Goal: Task Accomplishment & Management: Use online tool/utility

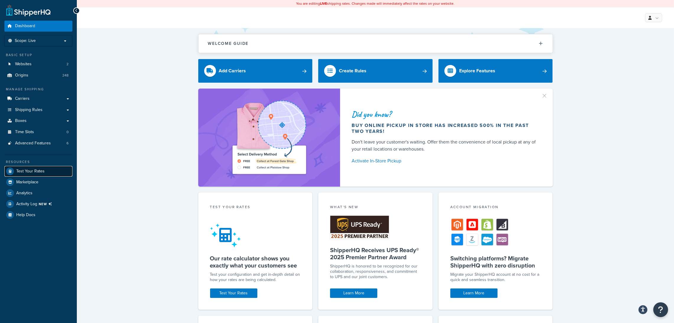
click at [56, 167] on link "Test Your Rates" at bounding box center [38, 171] width 68 height 11
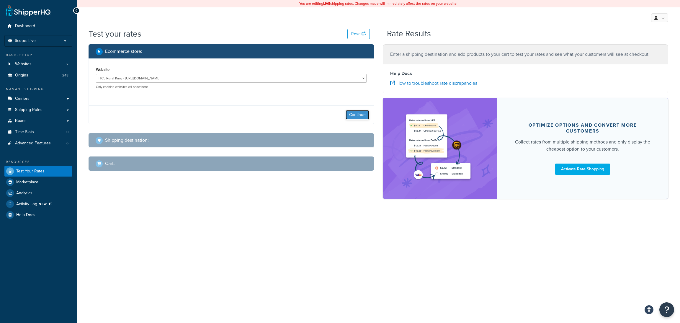
click at [360, 111] on button "Continue" at bounding box center [358, 114] width 24 height 9
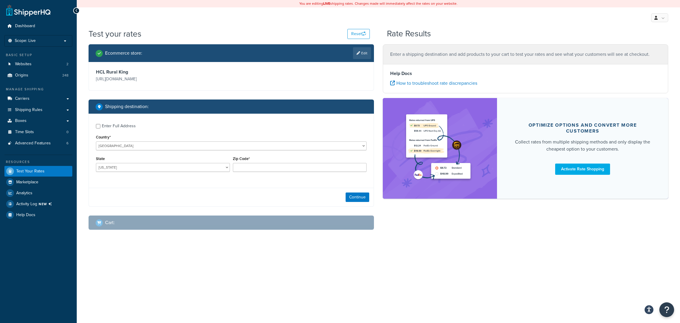
click at [102, 126] on div "Enter Full Address" at bounding box center [119, 126] width 34 height 8
click at [100, 126] on input "Enter Full Address" at bounding box center [98, 126] width 4 height 4
checkbox input "true"
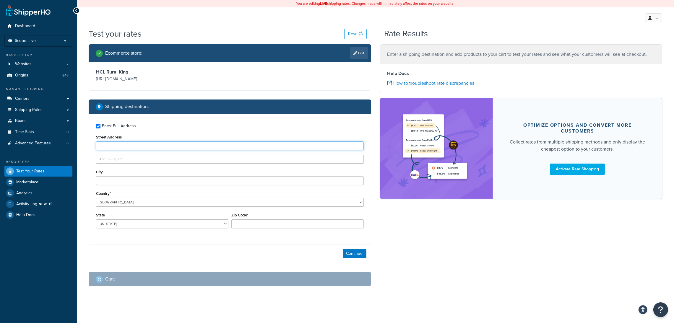
click at [143, 141] on input "Street Address" at bounding box center [230, 145] width 268 height 9
type input "[STREET_ADDRESS]"
type input "Mattoon"
select select "IL"
type input "61938"
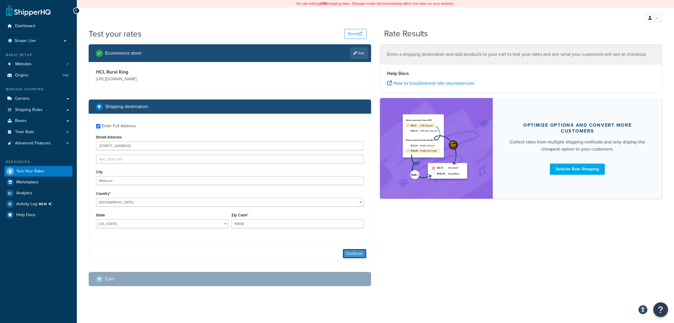
click at [355, 257] on button "Continue" at bounding box center [355, 253] width 24 height 9
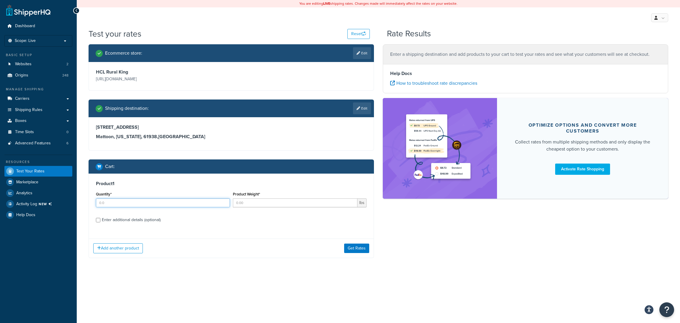
click at [144, 206] on input "Quantity*" at bounding box center [163, 202] width 134 height 9
type input "1"
click at [129, 217] on div "Enter additional details (optional)" at bounding box center [131, 220] width 59 height 8
click at [100, 218] on input "Enter additional details (optional)" at bounding box center [98, 220] width 4 height 4
checkbox input "true"
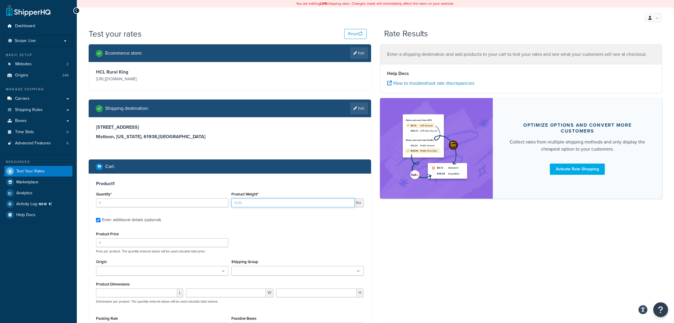
click at [274, 203] on input "Product Weight*" at bounding box center [292, 202] width 123 height 9
type input "9"
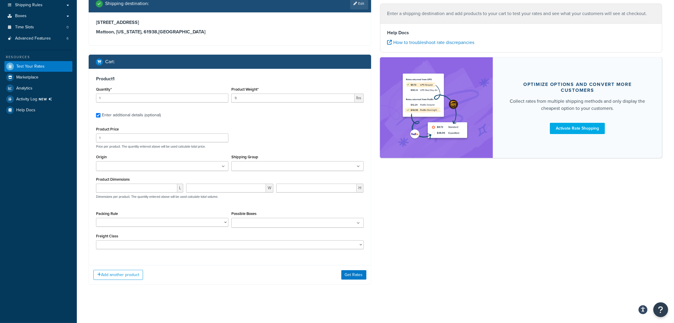
click at [116, 192] on div "L" at bounding box center [139, 190] width 90 height 13
click at [125, 195] on p "Dimensions per product. The quantity entered above will be used calculate total…" at bounding box center [156, 197] width 124 height 4
click at [137, 189] on input "number" at bounding box center [136, 188] width 81 height 9
type input "21"
type input "16"
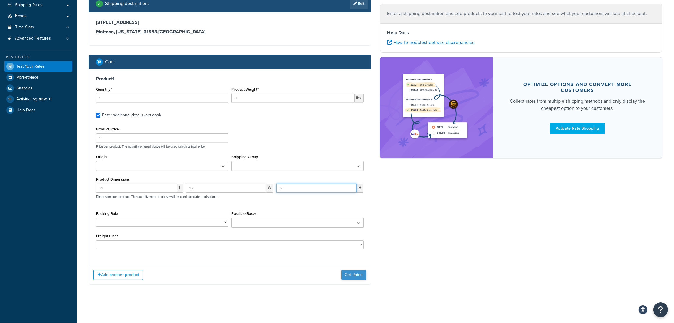
type input "5"
click at [356, 273] on button "Get Rates" at bounding box center [353, 274] width 25 height 9
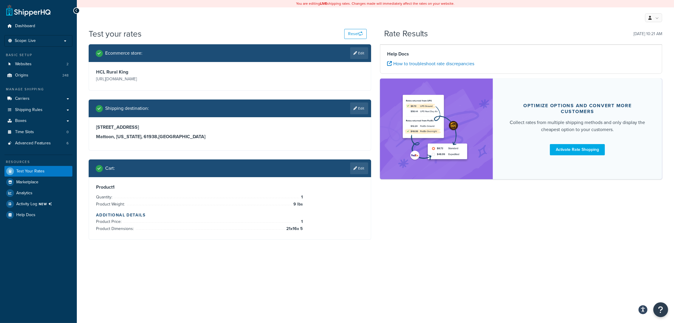
scroll to position [0, 0]
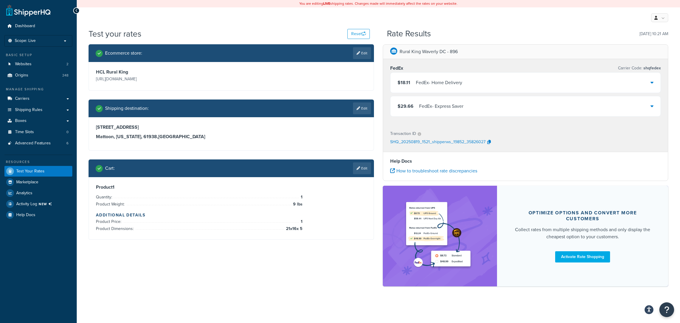
click at [433, 80] on div "FedEx - Home Delivery" at bounding box center [439, 83] width 46 height 8
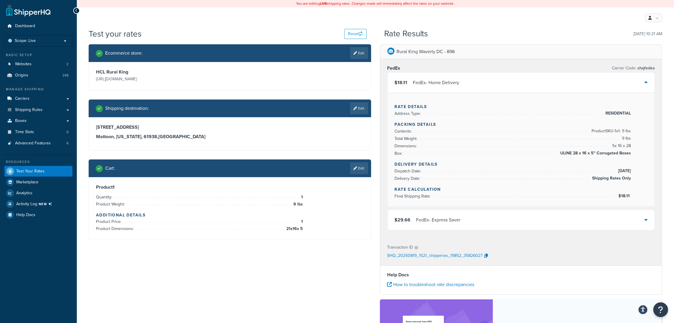
click at [433, 75] on div "$18.11 FedEx - Home Delivery" at bounding box center [520, 83] width 267 height 20
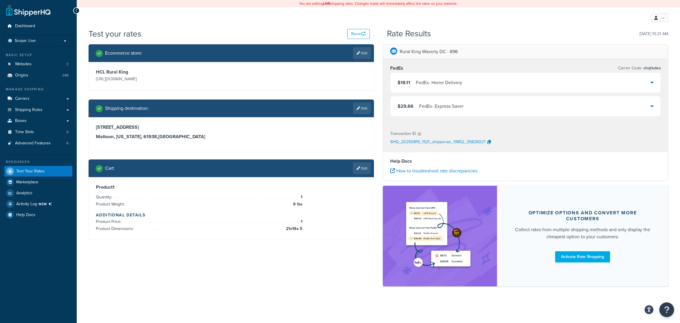
click at [603, 87] on div "$18.11 FedEx - Home Delivery" at bounding box center [526, 83] width 270 height 20
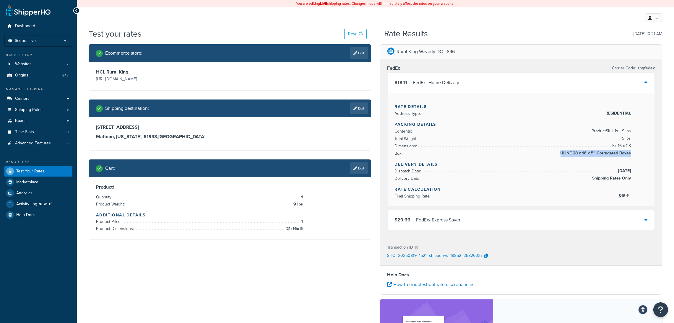
drag, startPoint x: 633, startPoint y: 153, endPoint x: 630, endPoint y: 151, distance: 3.3
click at [630, 151] on div "Rate Details Address Type: RESIDENTIAL Packing Details Contents: Product SKU-1 …" at bounding box center [520, 150] width 267 height 114
copy li "ULINE 28 x 16 x 5" Corrugated Boxes"
click at [355, 169] on icon at bounding box center [355, 169] width 4 height 4
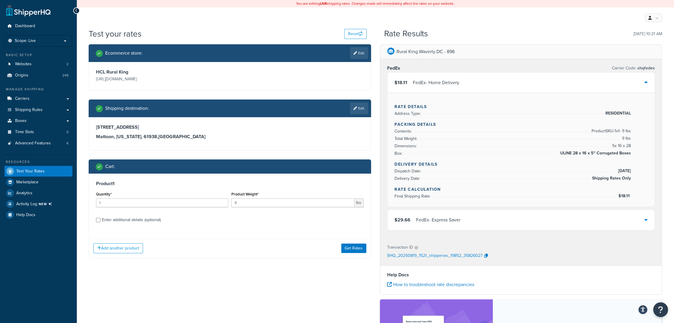
click at [135, 217] on div "Enter additional details (optional)" at bounding box center [131, 220] width 59 height 8
click at [100, 218] on input "Enter additional details (optional)" at bounding box center [98, 220] width 4 height 4
checkbox input "true"
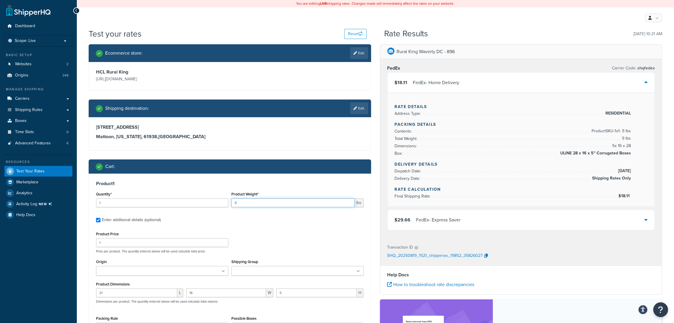
click at [263, 200] on input "9" at bounding box center [292, 202] width 123 height 9
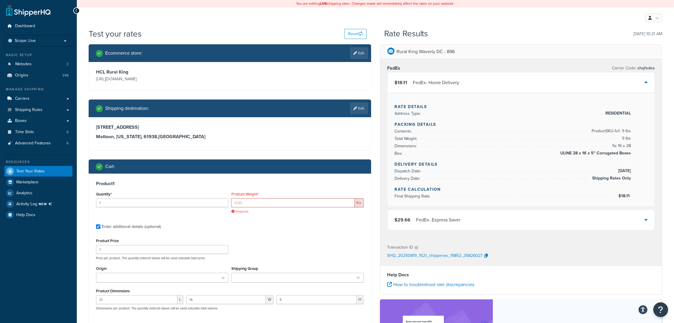
click at [256, 202] on input "Product Weight*" at bounding box center [292, 202] width 123 height 9
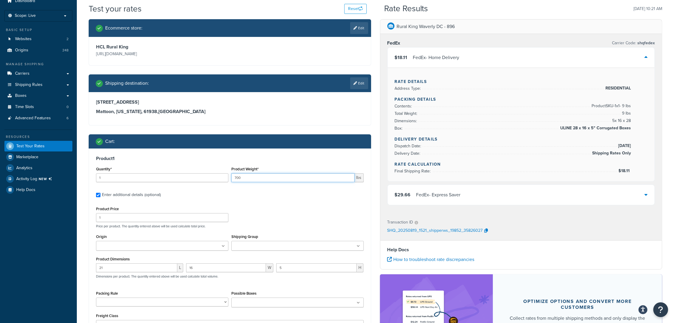
scroll to position [89, 0]
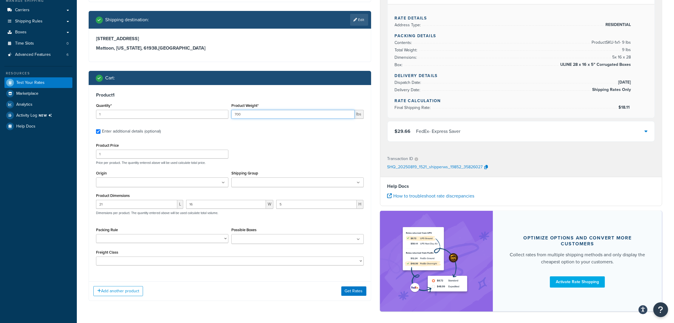
type input "700"
click at [139, 208] on input "21" at bounding box center [136, 204] width 81 height 9
type input "28"
type input "65"
type input "39"
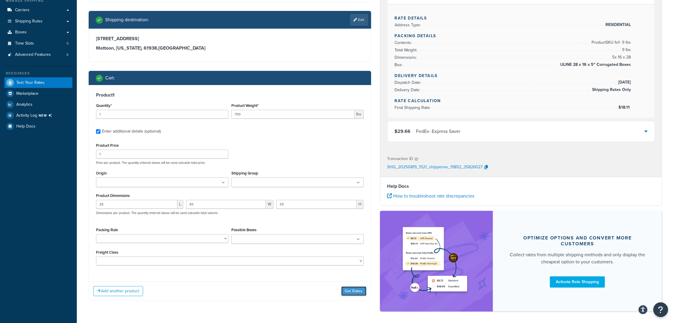
click at [344, 289] on button "Get Rates" at bounding box center [353, 290] width 25 height 9
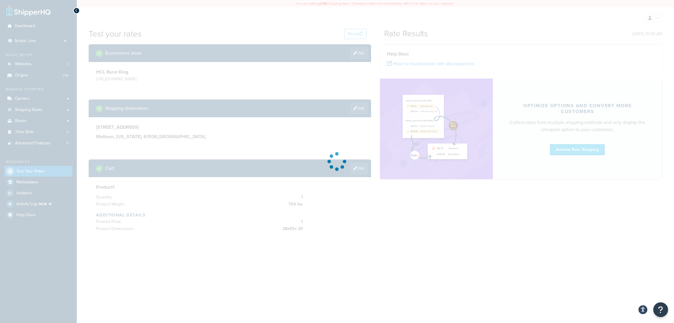
scroll to position [0, 0]
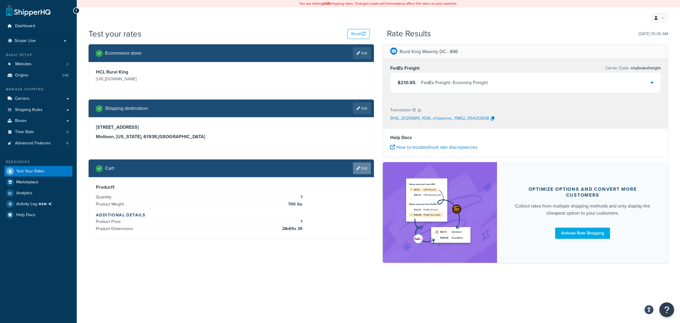
click at [359, 168] on icon at bounding box center [359, 169] width 4 height 4
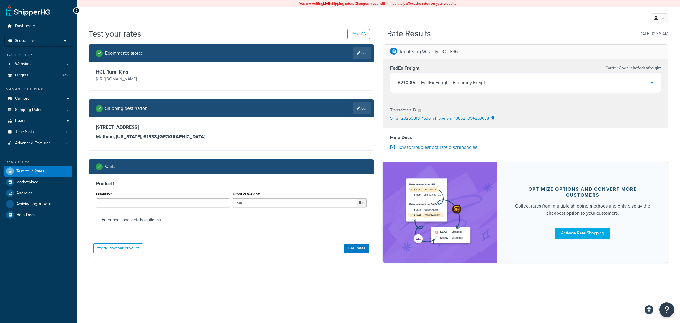
drag, startPoint x: 159, startPoint y: 220, endPoint x: 171, endPoint y: 217, distance: 12.3
click at [159, 220] on div "Enter additional details (optional)" at bounding box center [131, 220] width 59 height 8
click at [100, 220] on input "Enter additional details (optional)" at bounding box center [98, 220] width 4 height 4
checkbox input "true"
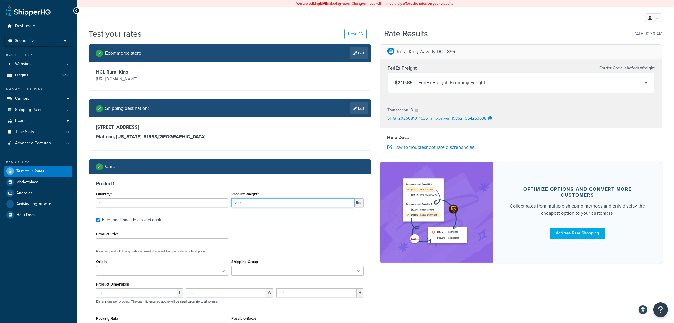
click at [273, 204] on input "700" at bounding box center [292, 202] width 123 height 9
type input "7"
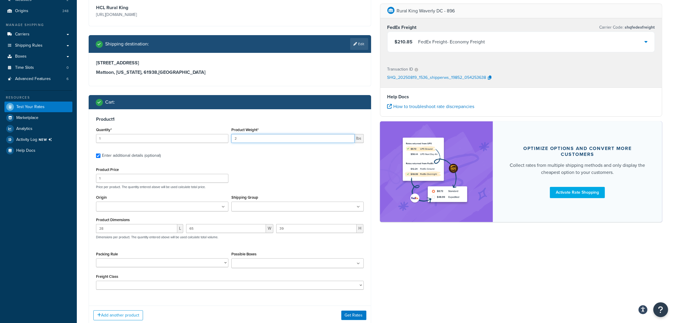
scroll to position [89, 0]
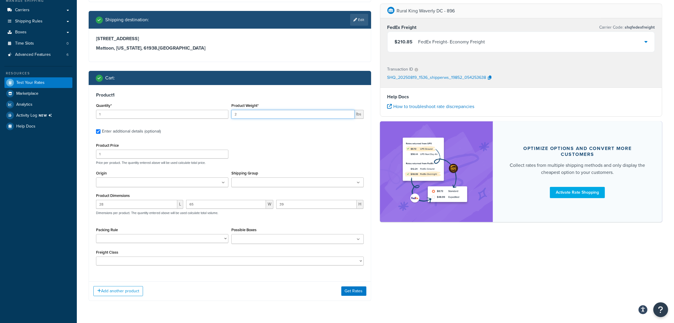
type input "2"
click at [131, 207] on input "28" at bounding box center [136, 204] width 81 height 9
type input "2"
type input "30"
type input "5"
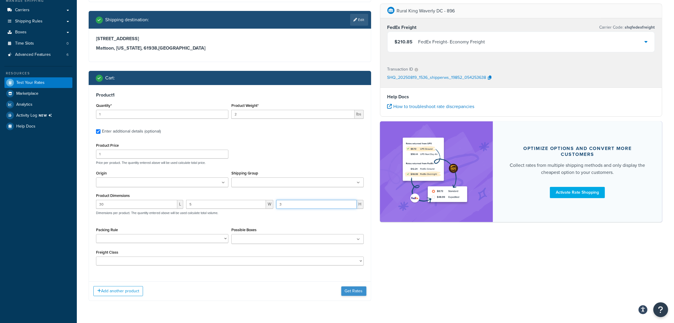
type input "3"
click at [359, 287] on button "Get Rates" at bounding box center [353, 290] width 25 height 9
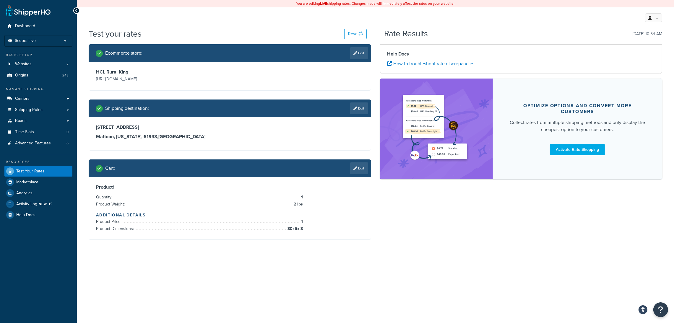
scroll to position [0, 0]
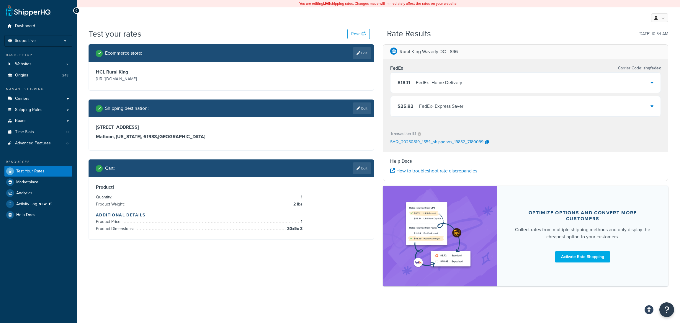
click at [523, 80] on div "$18.11 FedEx - Home Delivery" at bounding box center [526, 83] width 270 height 20
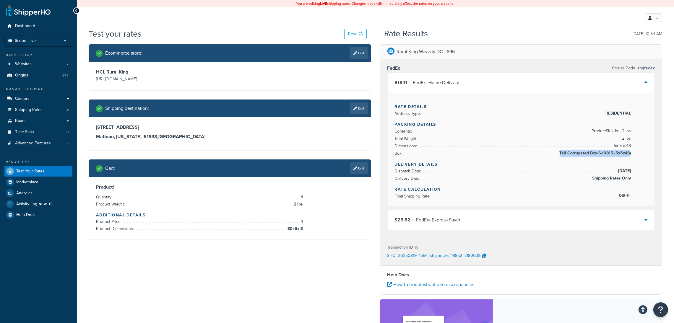
drag, startPoint x: 633, startPoint y: 154, endPoint x: 630, endPoint y: 153, distance: 3.3
click at [630, 153] on div "Rate Details Address Type: RESIDENTIAL Packing Details Contents: Product SKU-1 …" at bounding box center [520, 150] width 267 height 114
copy li "Tall Corrugated Box-S-19815 (5x5x48"
click at [354, 170] on link "Edit" at bounding box center [359, 168] width 18 height 12
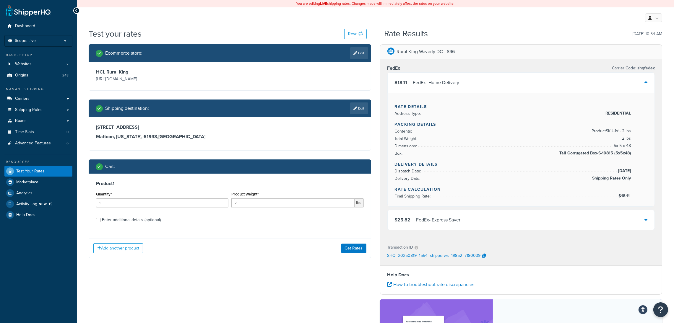
click at [110, 219] on div "Enter additional details (optional)" at bounding box center [131, 220] width 59 height 8
click at [100, 219] on input "Enter additional details (optional)" at bounding box center [98, 220] width 4 height 4
checkbox input "true"
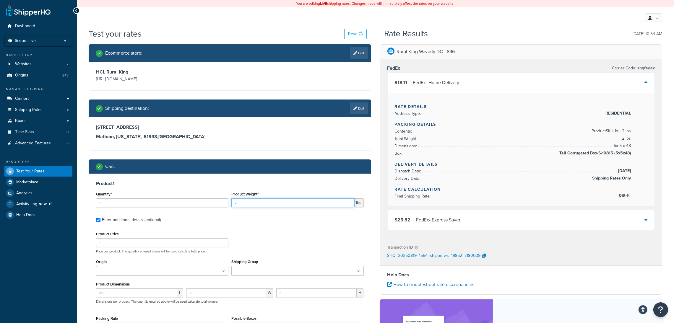
click at [287, 202] on input "2" at bounding box center [292, 202] width 123 height 9
type input "17"
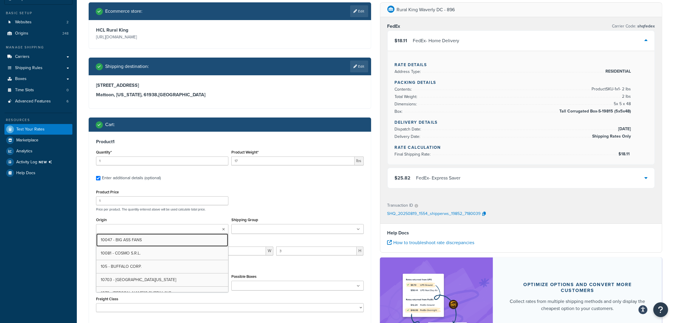
scroll to position [110, 0]
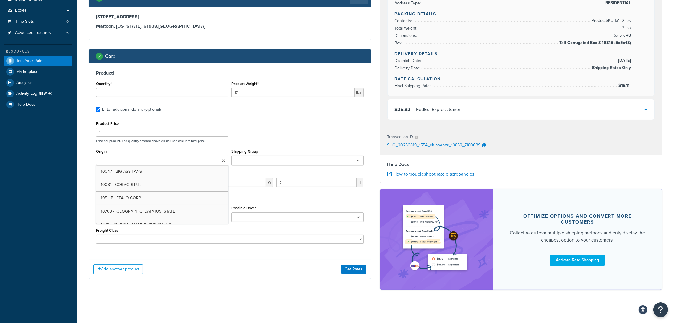
click at [289, 117] on div "Product 1 Quantity* 1 Product Weight* 17 lbs Enter additional details (optional…" at bounding box center [230, 159] width 282 height 192
click at [123, 184] on input "30" at bounding box center [136, 182] width 81 height 9
type input "3"
type input "9"
type input "15"
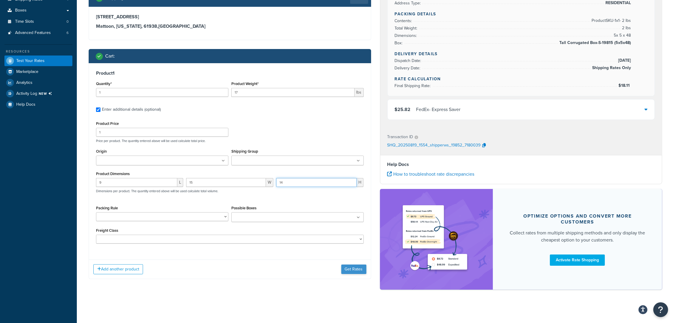
type input "14"
click at [344, 270] on button "Get Rates" at bounding box center [353, 269] width 25 height 9
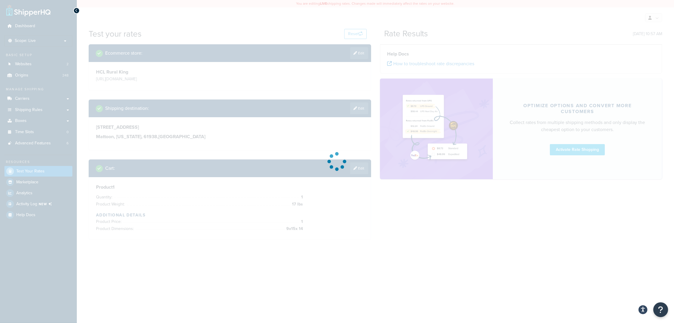
scroll to position [0, 0]
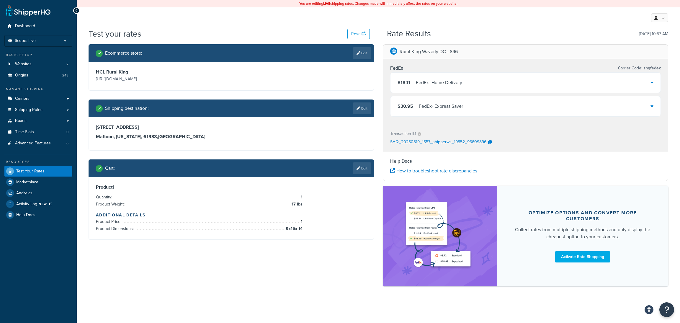
click at [553, 82] on div "$18.11 FedEx - Home Delivery" at bounding box center [526, 83] width 270 height 20
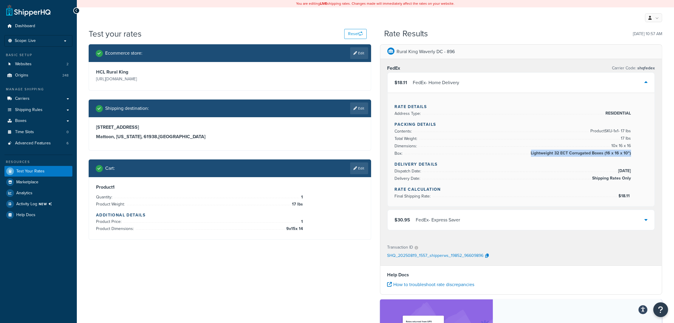
drag, startPoint x: 632, startPoint y: 151, endPoint x: 630, endPoint y: 154, distance: 4.0
click at [630, 154] on div "Rate Details Address Type: RESIDENTIAL Packing Details Contents: Product SKU-1 …" at bounding box center [520, 150] width 267 height 114
copy li "Lightweight 32 ECT Corrugated Boxes (16 x 16 x 10")"
click at [363, 167] on link "Edit" at bounding box center [359, 168] width 18 height 12
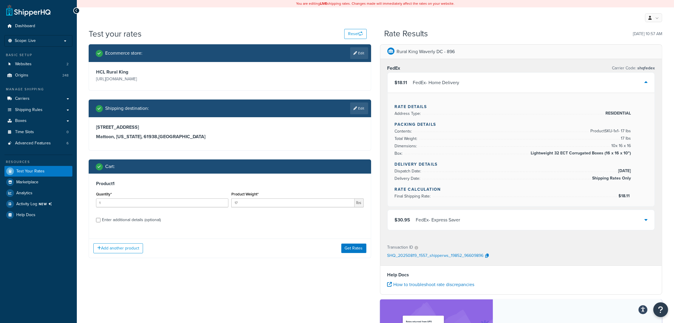
click at [116, 220] on div "Enter additional details (optional)" at bounding box center [131, 220] width 59 height 8
click at [100, 220] on input "Enter additional details (optional)" at bounding box center [98, 220] width 4 height 4
checkbox input "true"
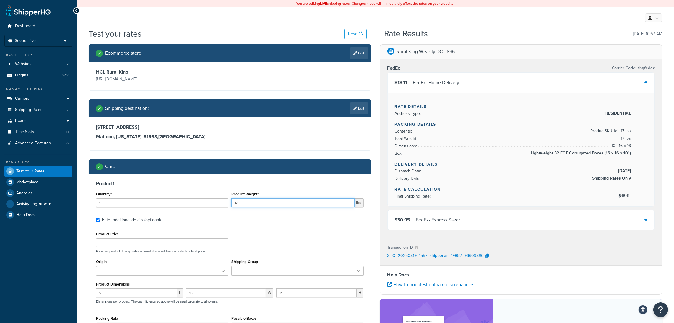
click at [254, 201] on input "17" at bounding box center [292, 202] width 123 height 9
type input "1"
type input "3"
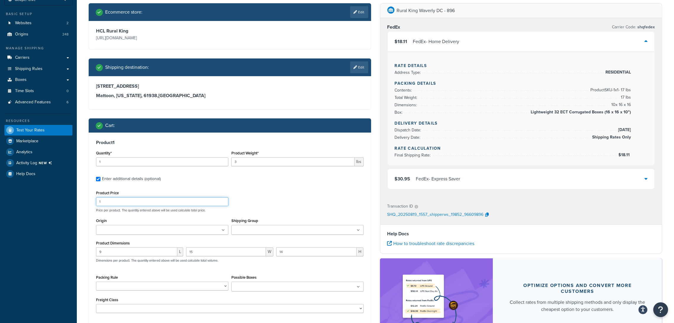
scroll to position [110, 0]
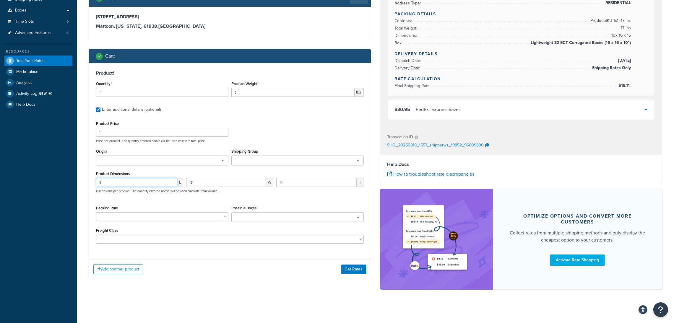
click at [130, 184] on input "9" at bounding box center [136, 182] width 81 height 9
type input "48"
type input "2"
click at [353, 270] on button "Get Rates" at bounding box center [353, 269] width 25 height 9
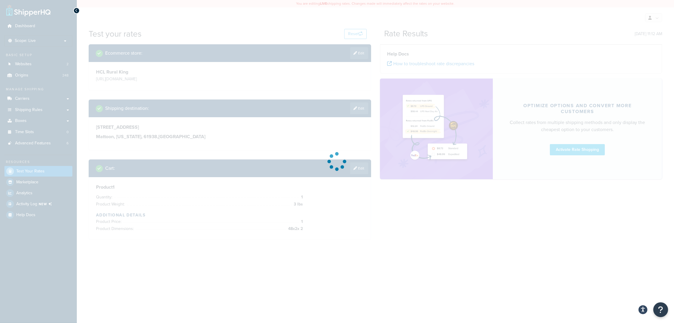
scroll to position [0, 0]
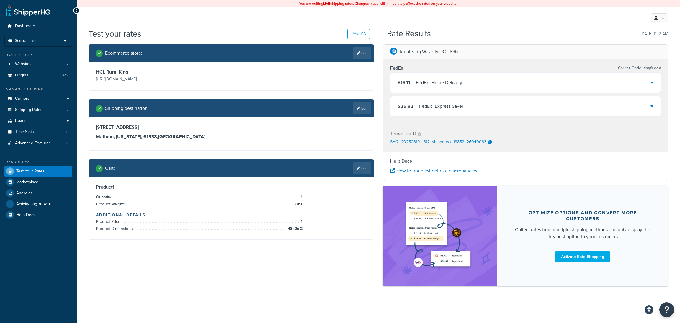
click at [545, 78] on div "$18.11 FedEx - Home Delivery" at bounding box center [526, 83] width 270 height 20
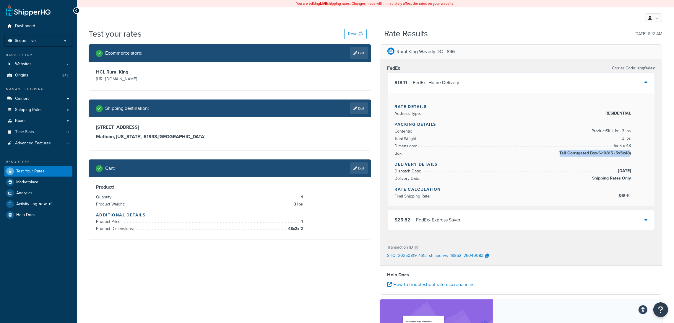
click at [630, 152] on div "Rate Details Address Type: RESIDENTIAL Packing Details Contents: Product SKU-1 …" at bounding box center [520, 150] width 267 height 114
copy li "Tall Corrugated Box-S-19815 (5x5x48"
click at [365, 169] on link "Edit" at bounding box center [359, 168] width 18 height 12
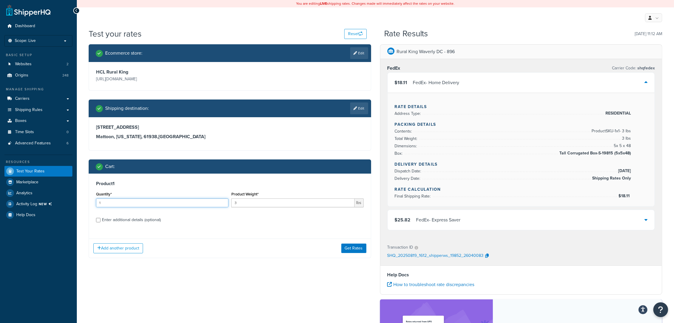
click at [163, 199] on input "1" at bounding box center [162, 202] width 132 height 9
click at [121, 221] on div "Enter additional details (optional)" at bounding box center [131, 220] width 59 height 8
click at [100, 221] on input "Enter additional details (optional)" at bounding box center [98, 220] width 4 height 4
checkbox input "true"
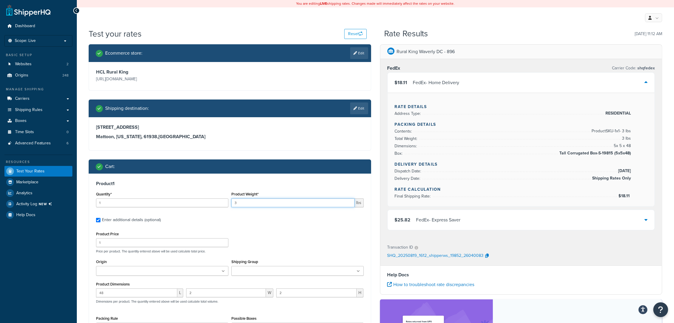
click at [291, 204] on input "3" at bounding box center [292, 202] width 123 height 9
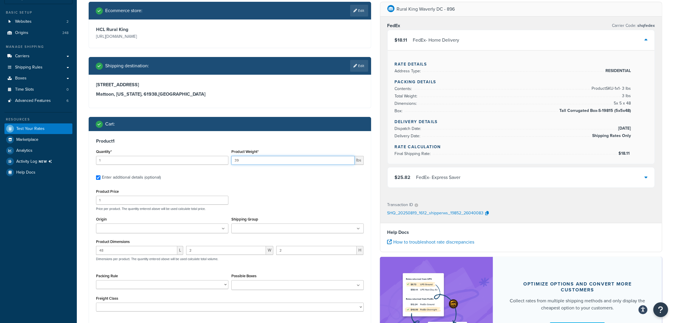
scroll to position [44, 0]
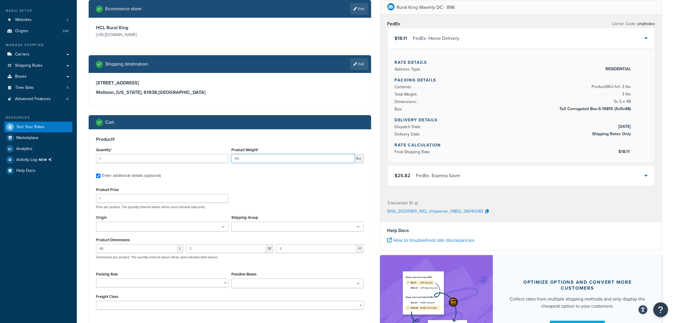
type input "39"
click at [125, 252] on input "48" at bounding box center [136, 248] width 81 height 9
type input "4"
type input "28"
click at [242, 250] on input "2" at bounding box center [226, 248] width 80 height 9
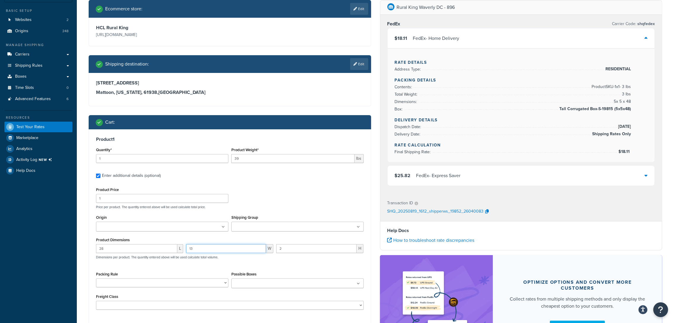
type input "13"
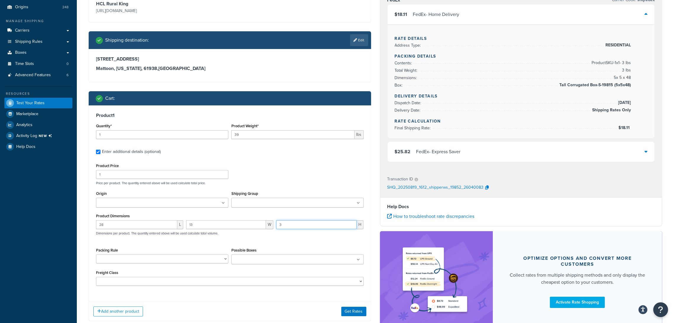
scroll to position [110, 0]
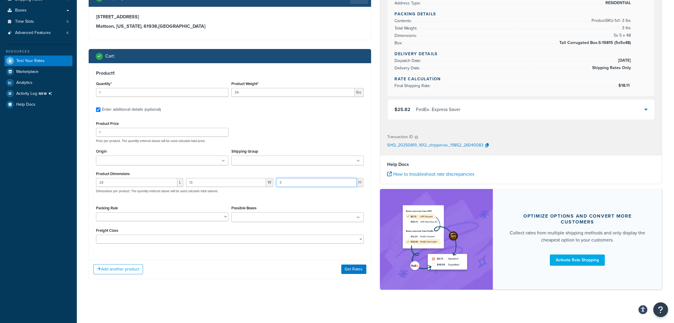
type input "3"
click at [266, 91] on input "39" at bounding box center [292, 92] width 123 height 9
type input "3"
type input "40"
click at [355, 264] on div "Add another product Get Rates" at bounding box center [230, 269] width 282 height 19
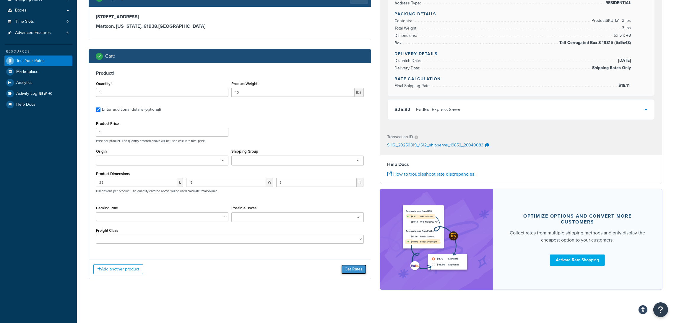
click at [355, 266] on button "Get Rates" at bounding box center [353, 269] width 25 height 9
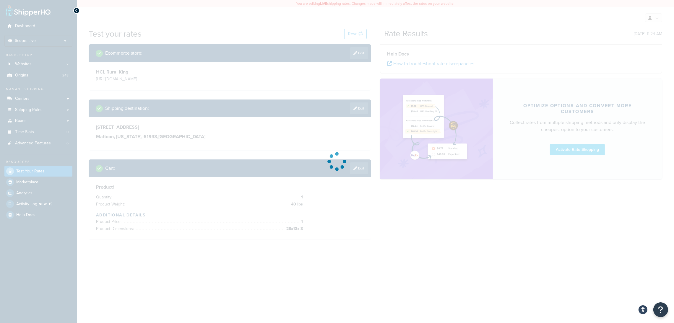
scroll to position [0, 0]
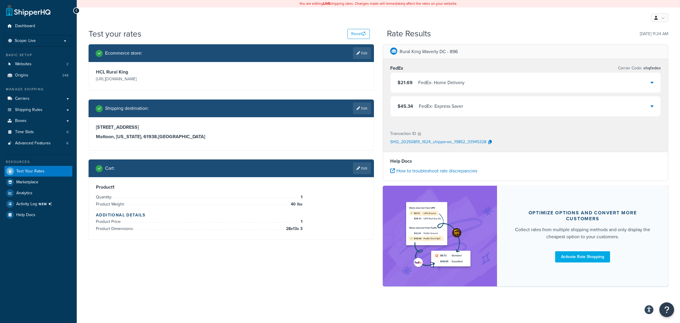
click at [469, 79] on div "$21.69 FedEx - Home Delivery" at bounding box center [526, 83] width 270 height 20
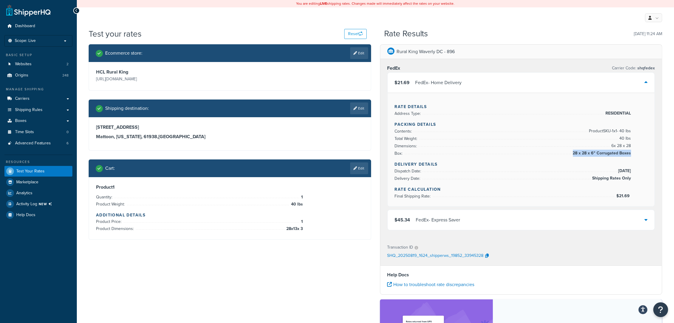
drag, startPoint x: 627, startPoint y: 153, endPoint x: 630, endPoint y: 151, distance: 3.7
click at [630, 151] on div "Rate Details Address Type: RESIDENTIAL Packing Details Contents: Product SKU-1 …" at bounding box center [520, 150] width 267 height 114
copy li "28 x 28 x 6" Corrugated Boxes"
click at [361, 167] on link "Edit" at bounding box center [359, 168] width 18 height 12
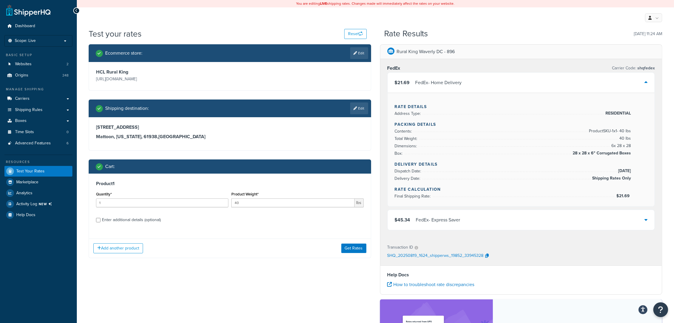
click at [149, 218] on div "Enter additional details (optional)" at bounding box center [131, 220] width 59 height 8
click at [100, 218] on input "Enter additional details (optional)" at bounding box center [98, 220] width 4 height 4
checkbox input "true"
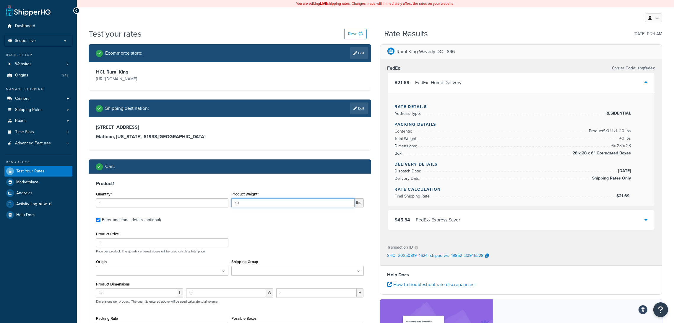
click at [258, 202] on input "40" at bounding box center [292, 202] width 123 height 9
type input "4"
type input "3"
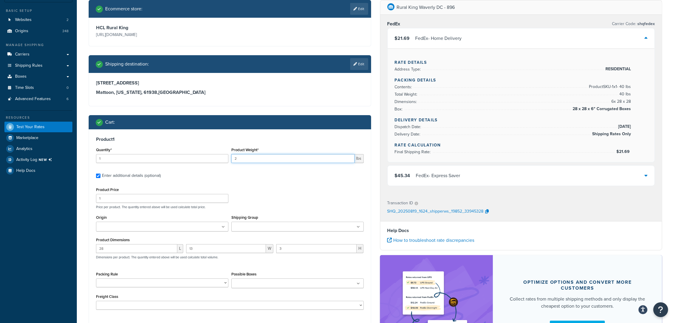
scroll to position [110, 0]
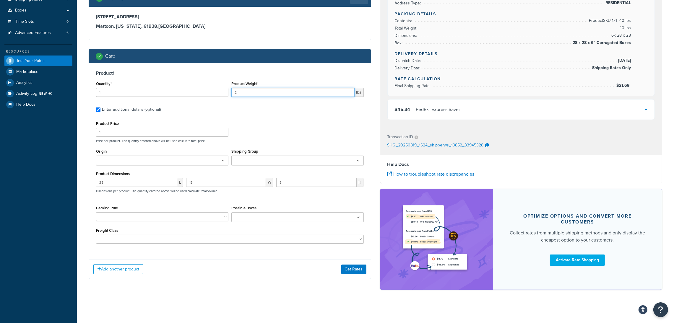
type input "2"
click at [141, 183] on input "28" at bounding box center [136, 182] width 81 height 9
type input "2"
type input "31"
type input "6"
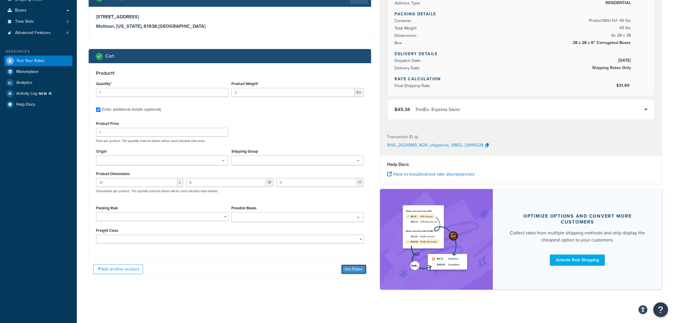
click at [353, 271] on button "Get Rates" at bounding box center [353, 269] width 25 height 9
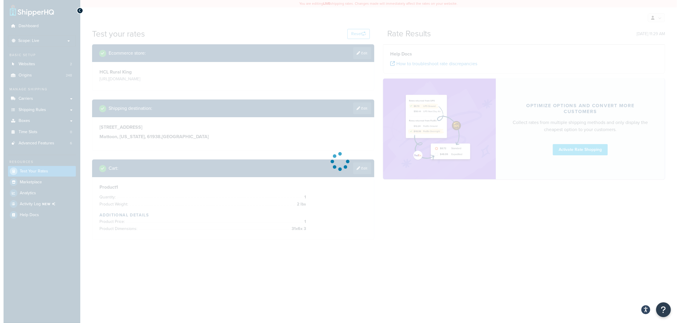
scroll to position [0, 0]
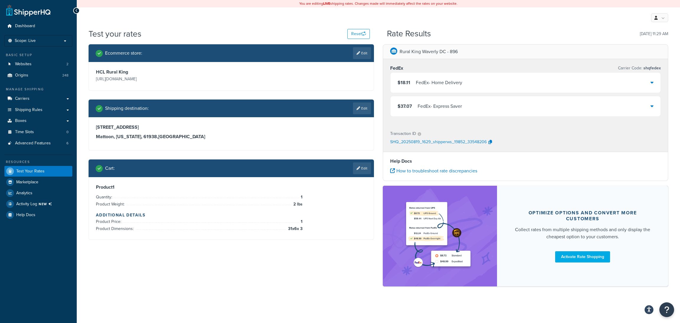
click at [520, 80] on div "$18.11 FedEx - Home Delivery" at bounding box center [526, 83] width 270 height 20
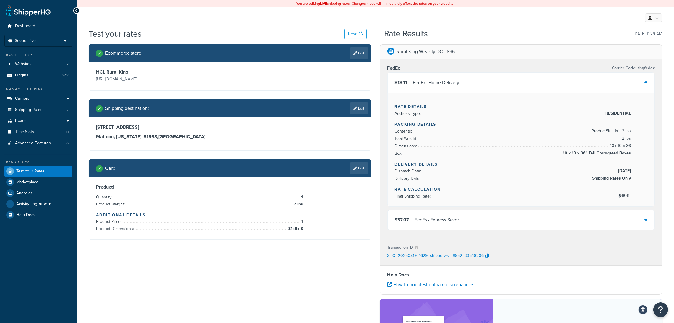
click at [521, 80] on div "$18.11 FedEx - Home Delivery" at bounding box center [520, 83] width 267 height 20
